Goal: Find specific page/section: Find specific page/section

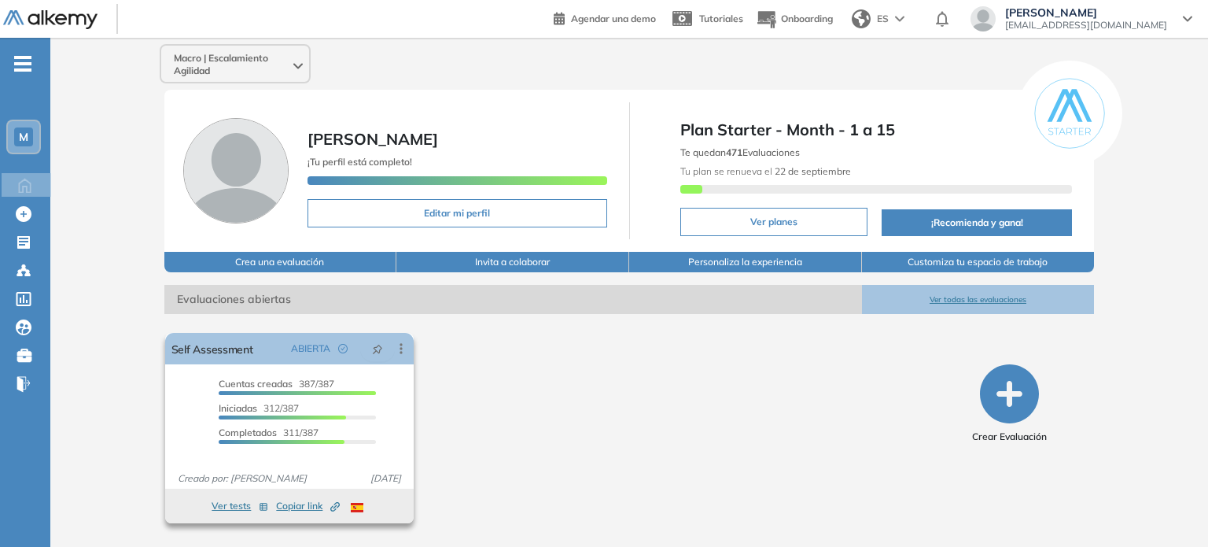
click at [290, 386] on span "Cuentas creadas" at bounding box center [256, 384] width 74 height 12
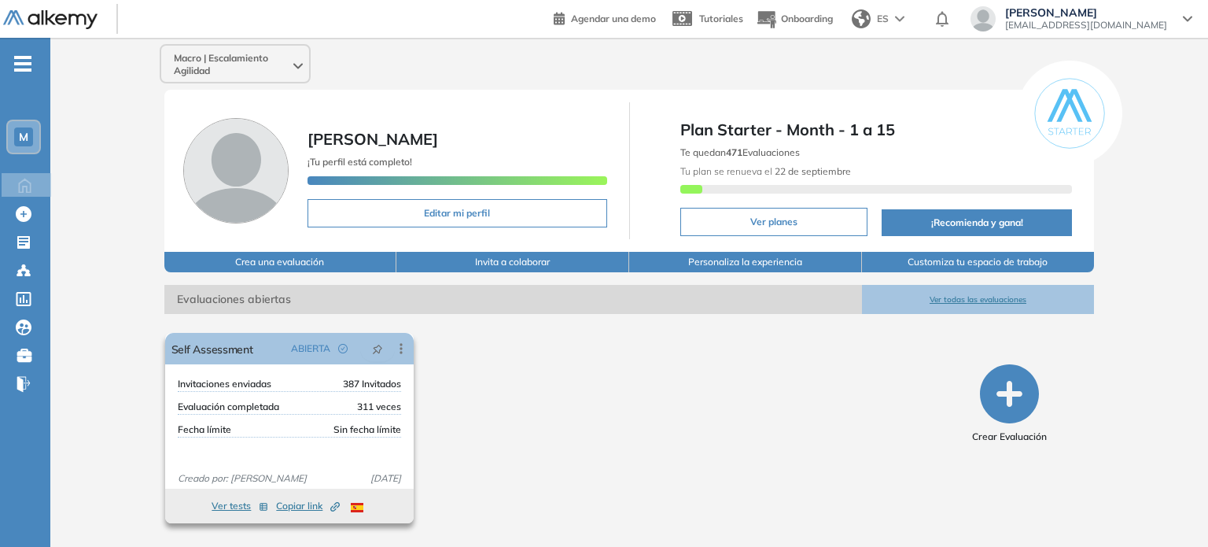
click at [290, 386] on div "Invitaciones enviadas 387 Invitados" at bounding box center [289, 384] width 223 height 15
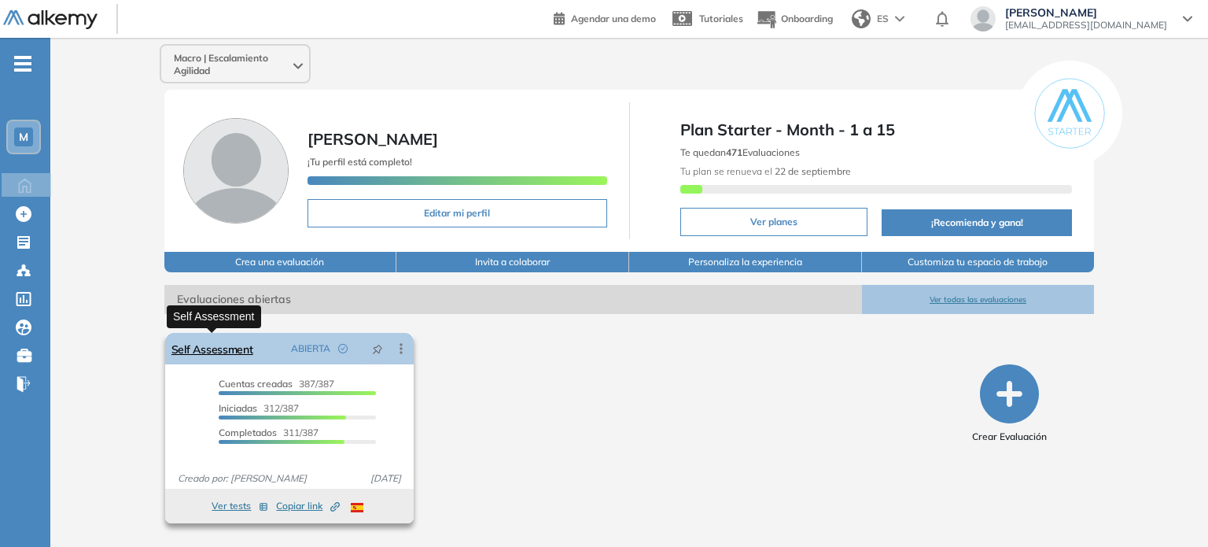
click at [189, 354] on link "Self Assessment" at bounding box center [212, 348] width 82 height 31
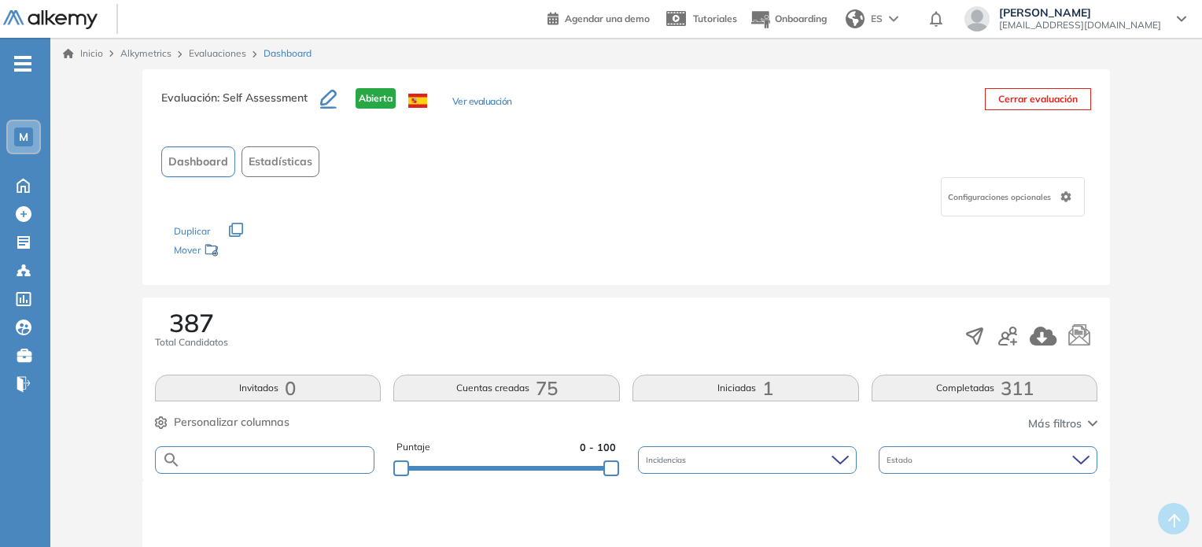
click at [297, 459] on input "text" at bounding box center [278, 460] width 194 height 12
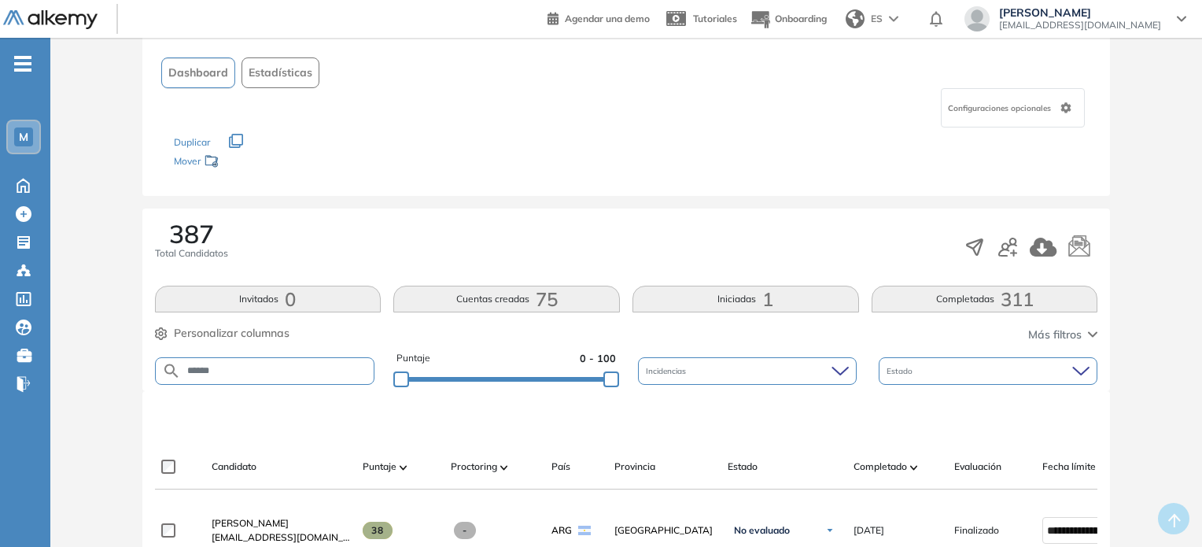
scroll to position [236, 0]
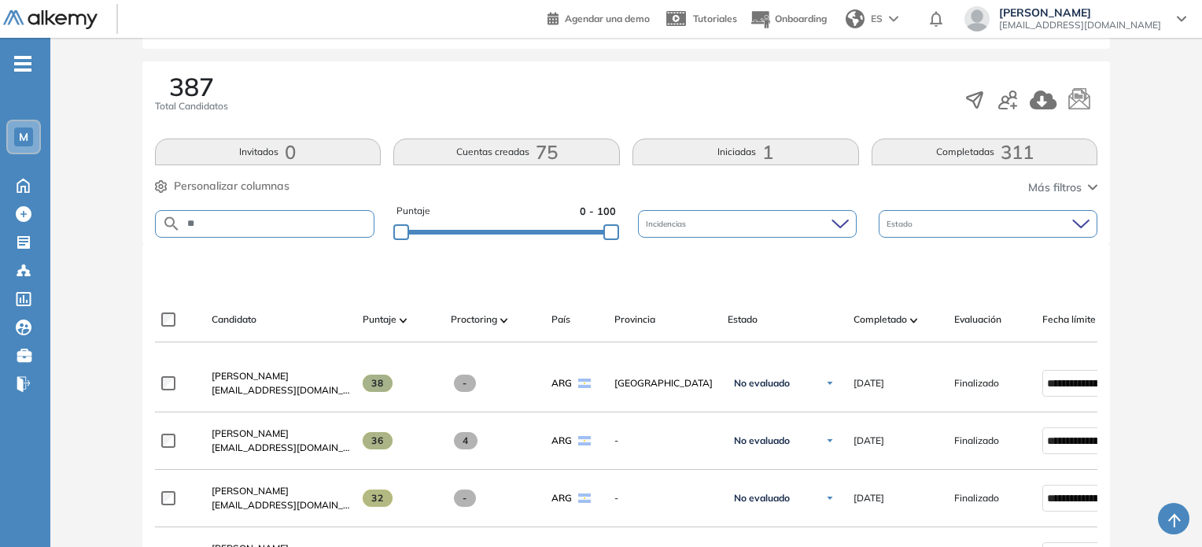
type input "*"
type input "*******"
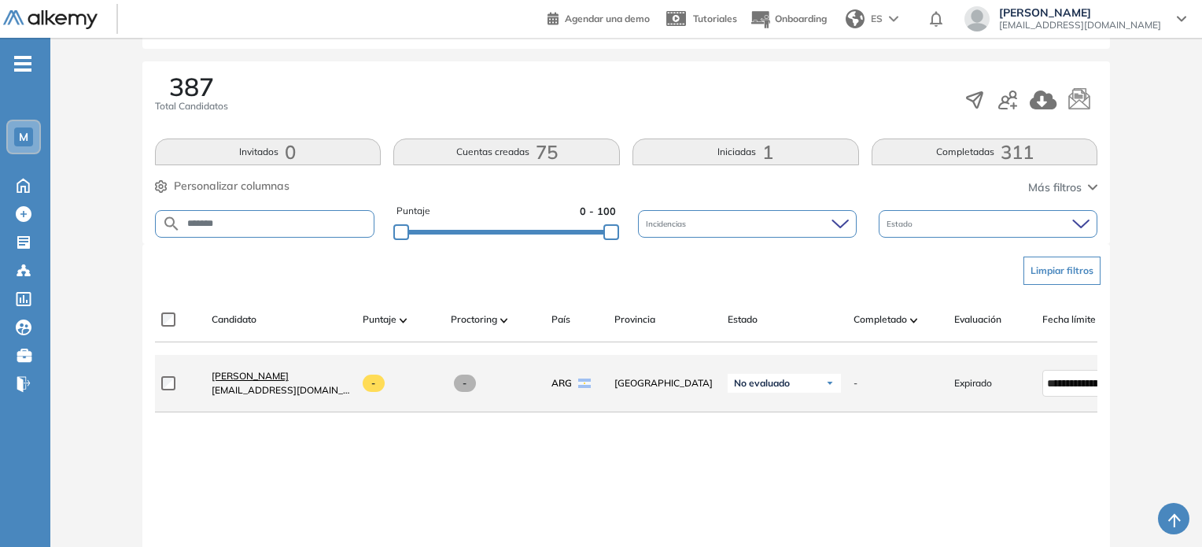
click at [285, 378] on span "[PERSON_NAME]" at bounding box center [250, 376] width 77 height 12
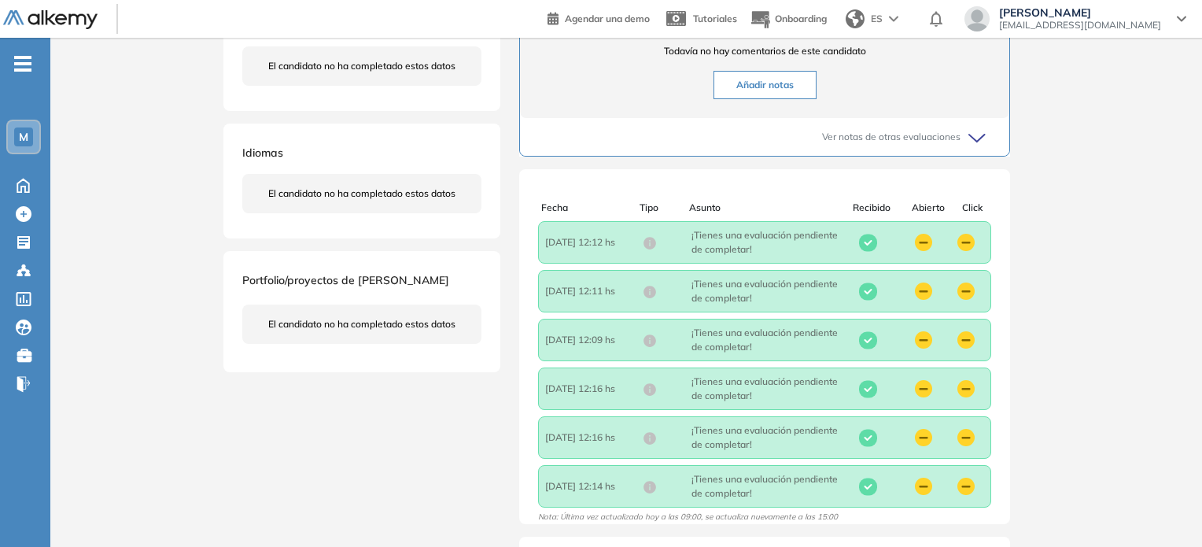
scroll to position [361, 0]
